Goal: Transaction & Acquisition: Obtain resource

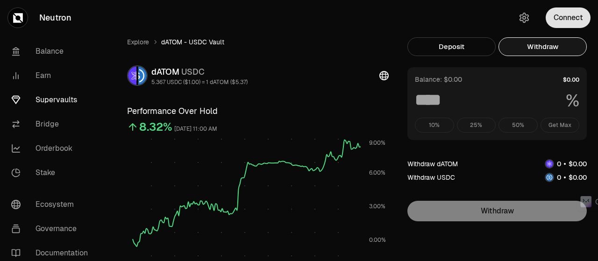
click at [558, 18] on button "Connect" at bounding box center [568, 17] width 45 height 21
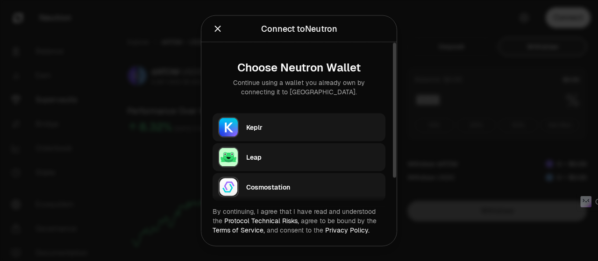
click at [264, 118] on div "Keplr" at bounding box center [315, 126] width 139 height 21
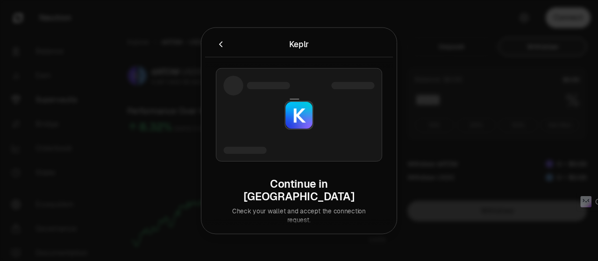
type input "***"
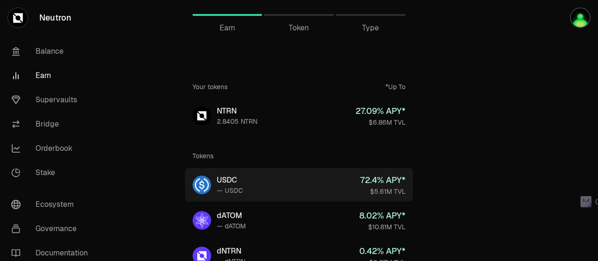
click at [281, 172] on link "USDC — USDC 72.4 % APY* $5.61M TVL" at bounding box center [299, 185] width 228 height 34
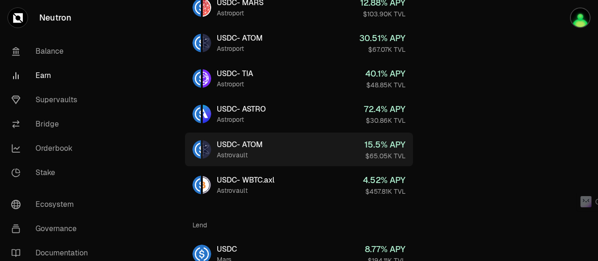
scroll to position [467, 0]
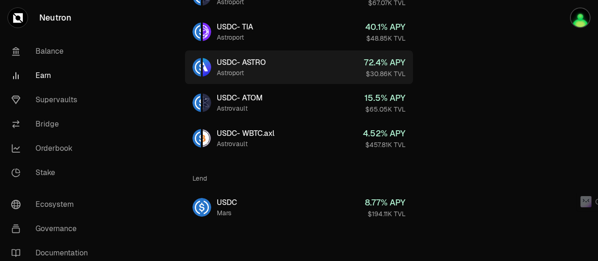
click at [286, 73] on link "USDC - ASTRO Astroport 72.4 % APY $30.86K TVL" at bounding box center [299, 67] width 228 height 34
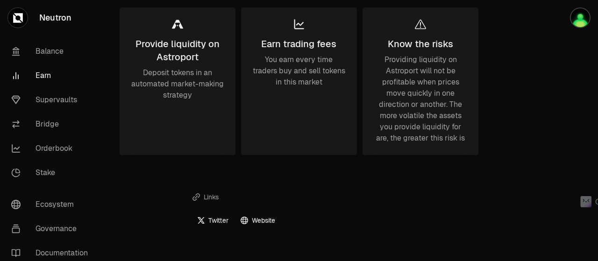
scroll to position [140, 0]
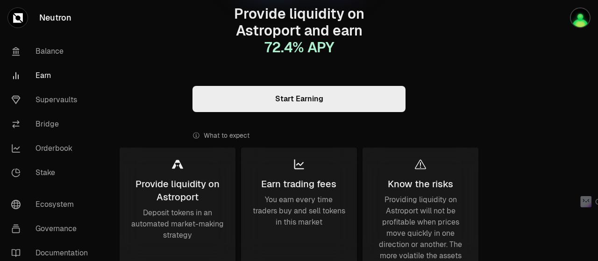
click at [306, 98] on link "Start Earning" at bounding box center [298, 99] width 213 height 26
